Goal: Information Seeking & Learning: Find specific fact

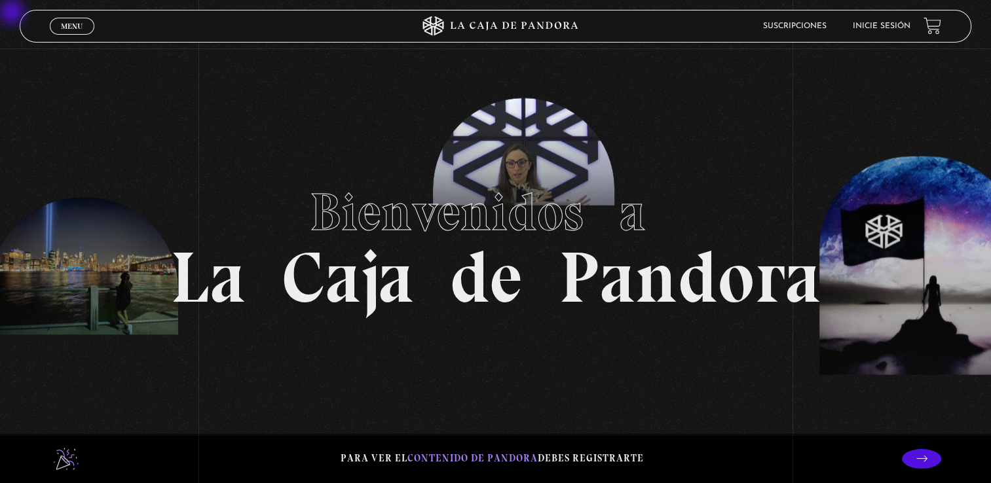
click at [407, 20] on li "Inicie sesión" at bounding box center [881, 26] width 58 height 20
click at [407, 31] on li "Inicie sesión" at bounding box center [881, 26] width 58 height 20
click at [407, 23] on link "Inicie sesión" at bounding box center [881, 26] width 58 height 8
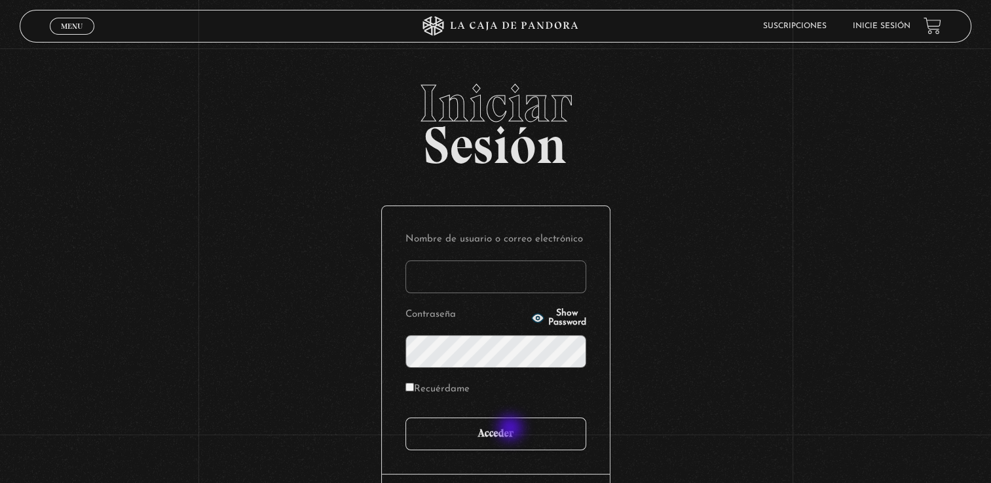
type input "zairamendozapalma@hotmail.com"
click at [526, 440] on input "Acceder" at bounding box center [495, 434] width 181 height 33
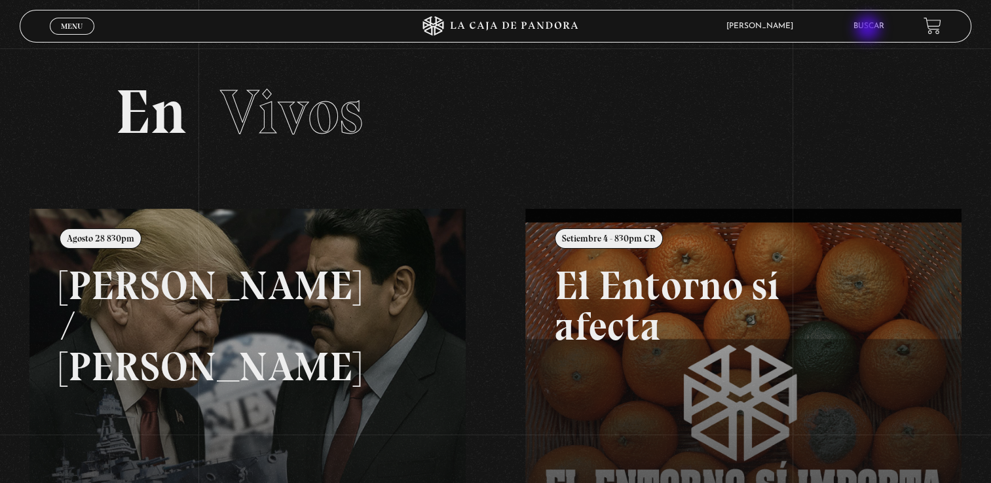
click at [873, 29] on link "Buscar" at bounding box center [868, 26] width 31 height 8
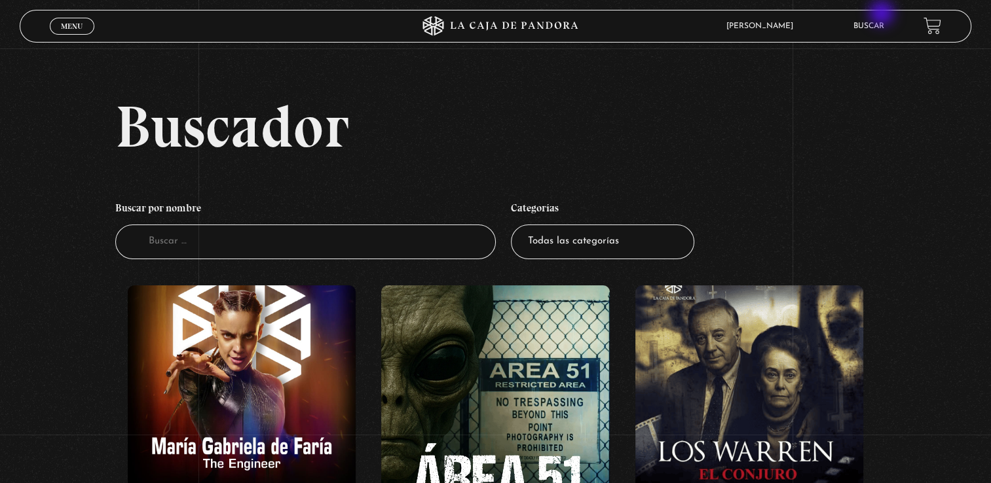
click at [883, 14] on div "Zaira Mendoza En vivos Pandora Centinelas Mi cuenta Salir Buscar" at bounding box center [792, 26] width 297 height 30
click at [883, 29] on link "Buscar" at bounding box center [868, 26] width 31 height 8
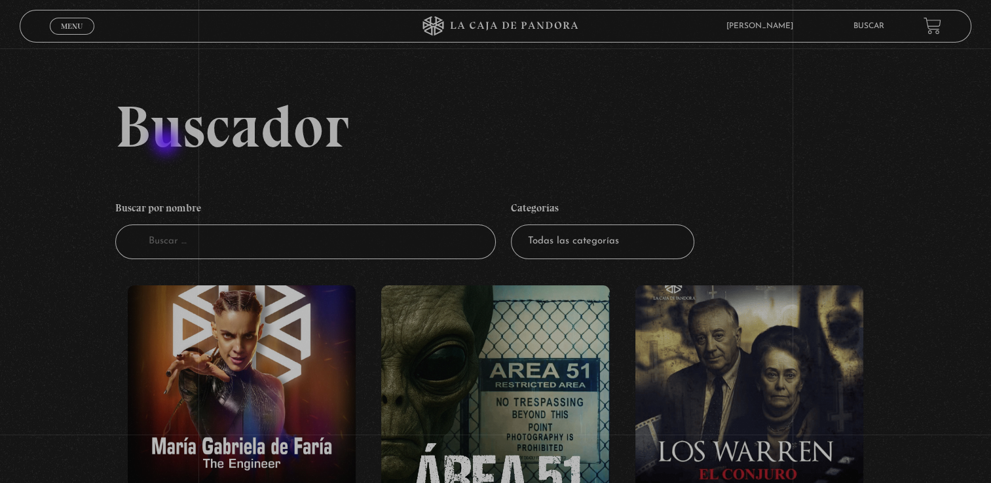
click at [168, 143] on h2 "Buscador" at bounding box center [543, 126] width 856 height 59
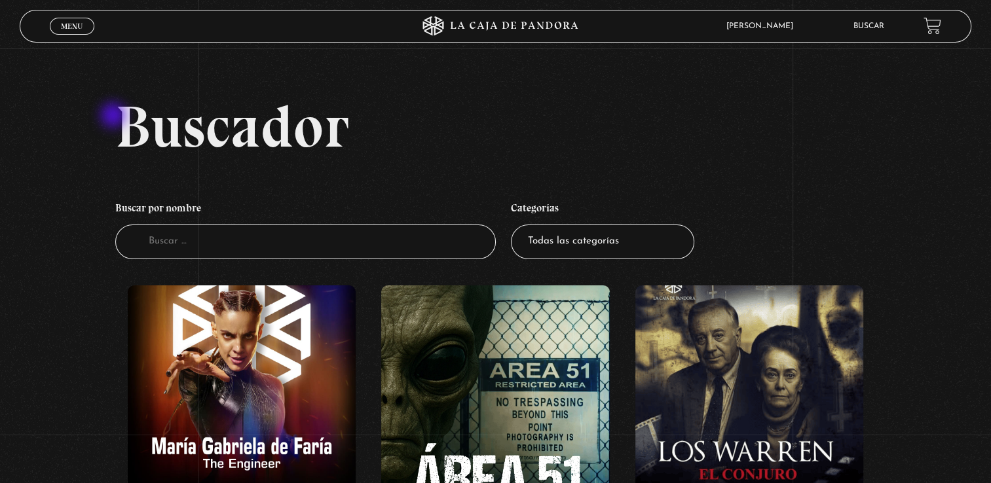
click at [118, 119] on h2 "Buscador" at bounding box center [543, 126] width 856 height 59
click at [184, 234] on input "Buscador" at bounding box center [305, 242] width 380 height 35
click at [192, 237] on input "Buscador" at bounding box center [305, 242] width 380 height 35
type input "vaticano"
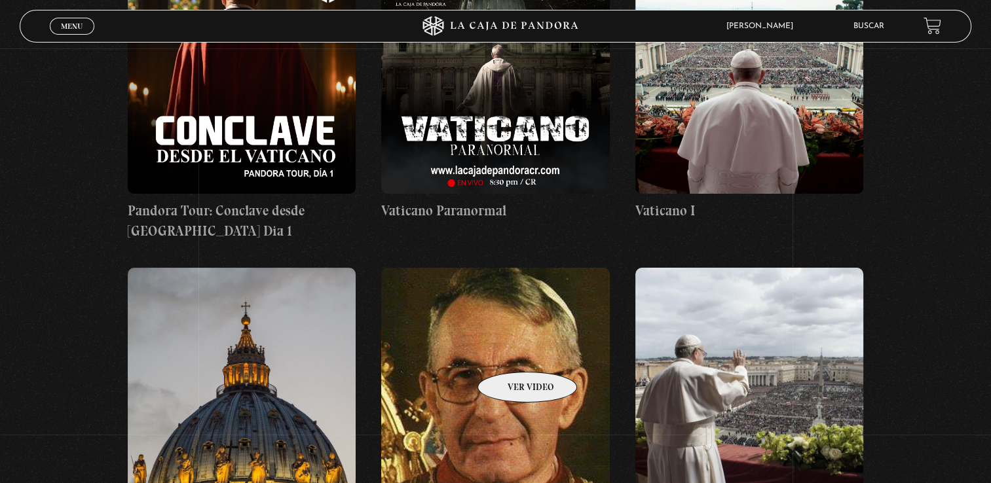
scroll to position [589, 0]
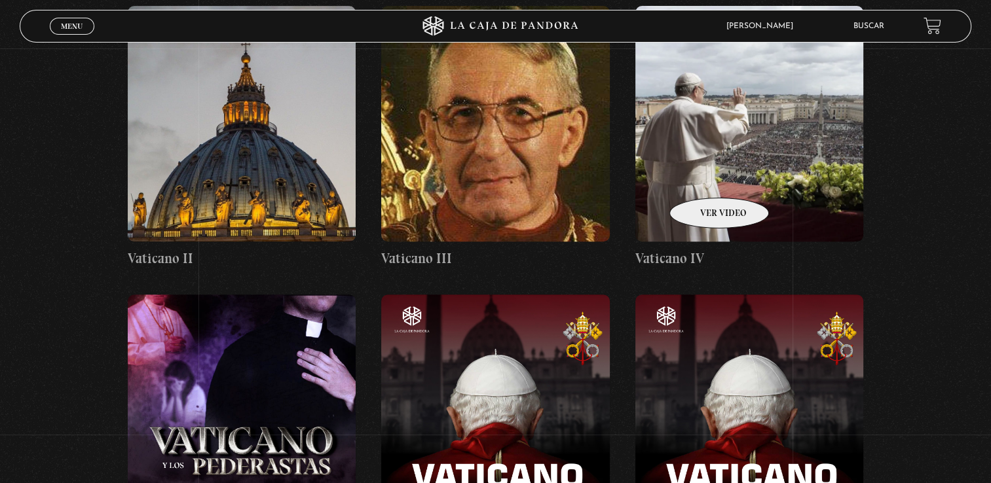
click at [720, 156] on figure at bounding box center [749, 124] width 228 height 236
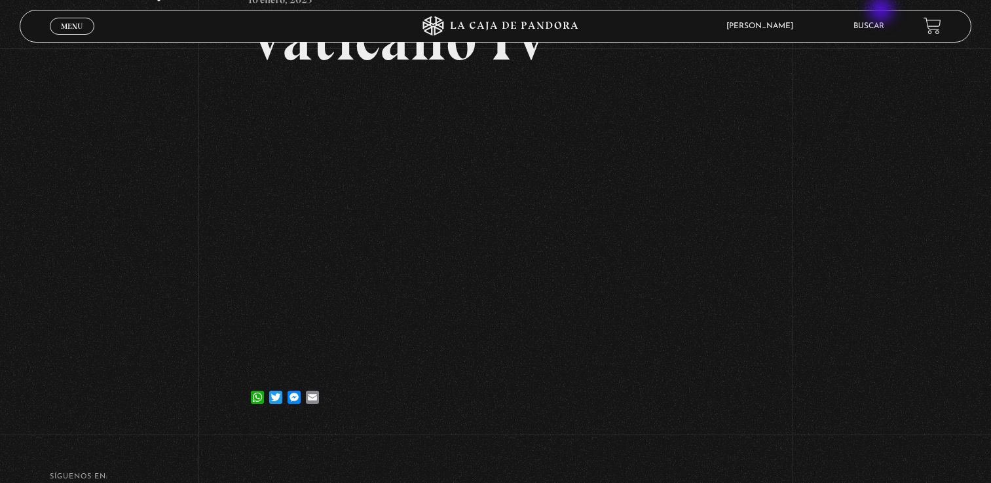
scroll to position [113, 0]
